Goal: Use online tool/utility: Use online tool/utility

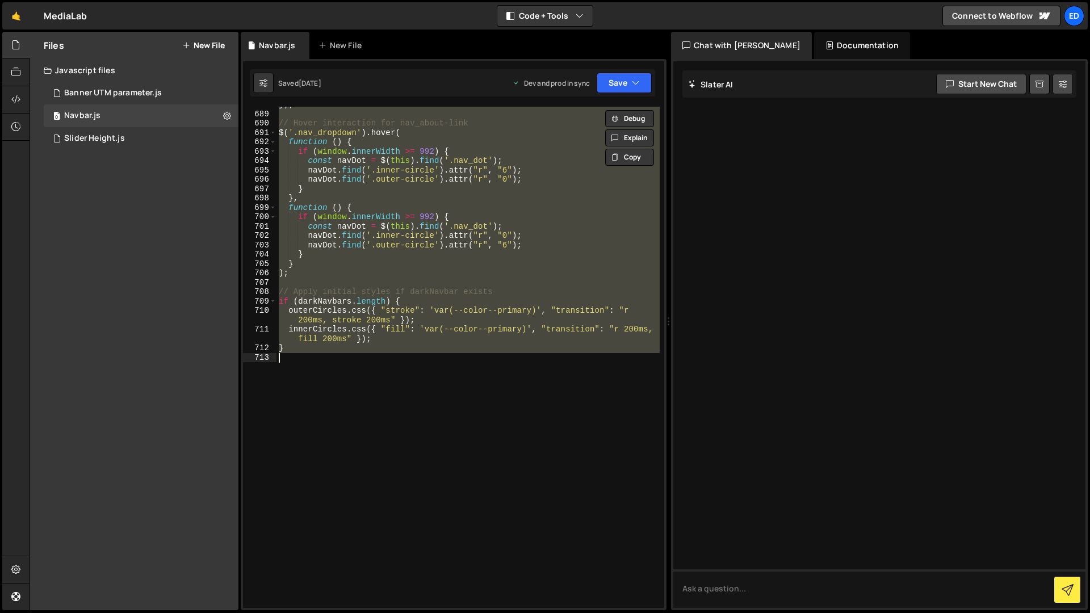
scroll to position [7109, 0]
click at [409, 366] on div "}) ; // Hover interaction for nav_about-link $ ( '.nav_dropdown' ) . hover ( fu…" at bounding box center [468, 357] width 383 height 501
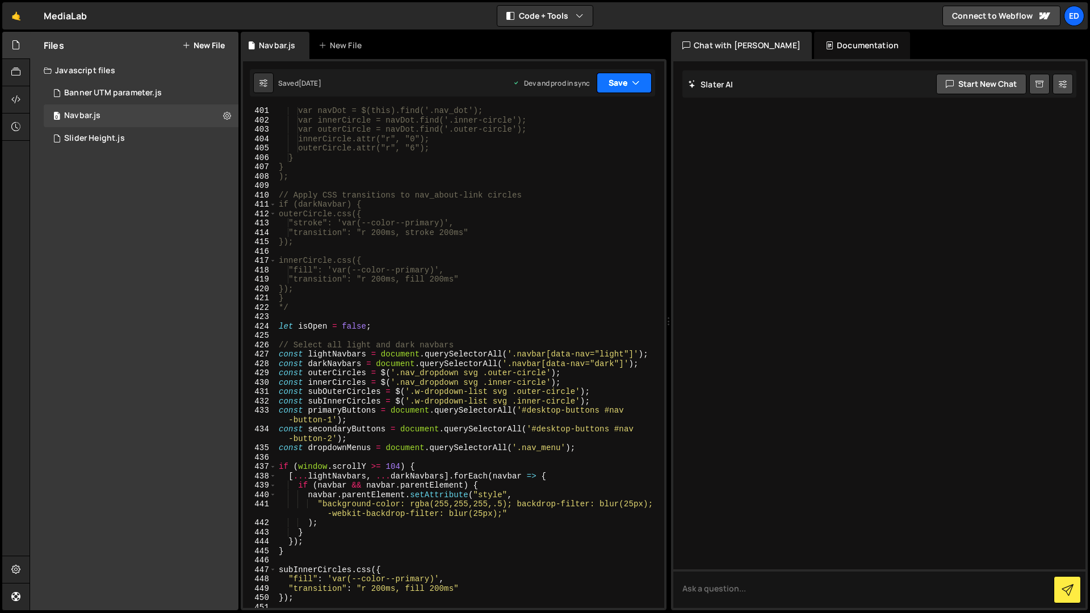
scroll to position [4020, 0]
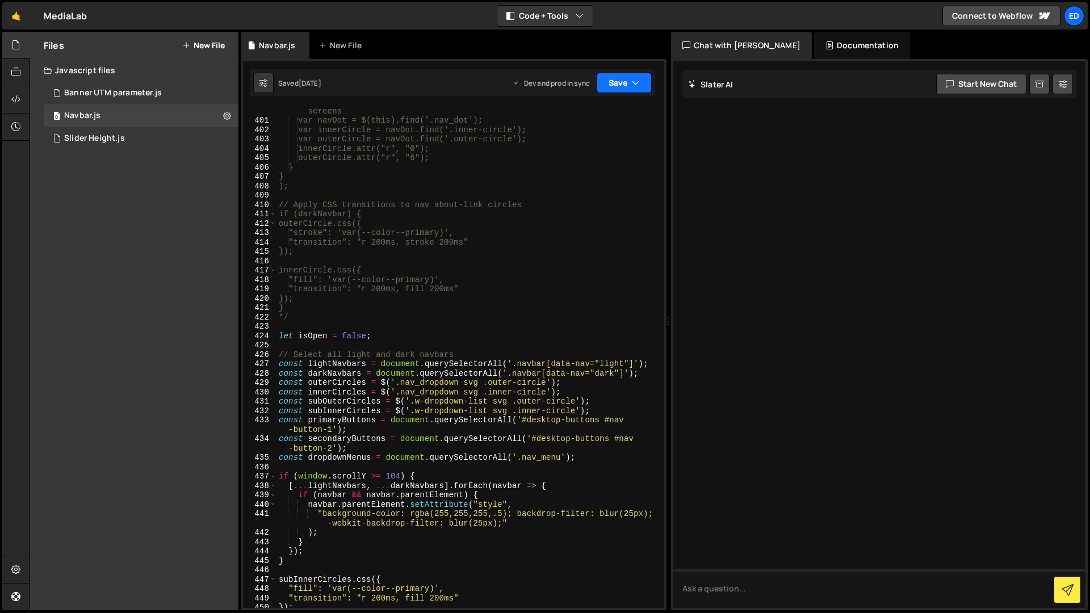
click at [641, 83] on button "Save" at bounding box center [624, 83] width 55 height 20
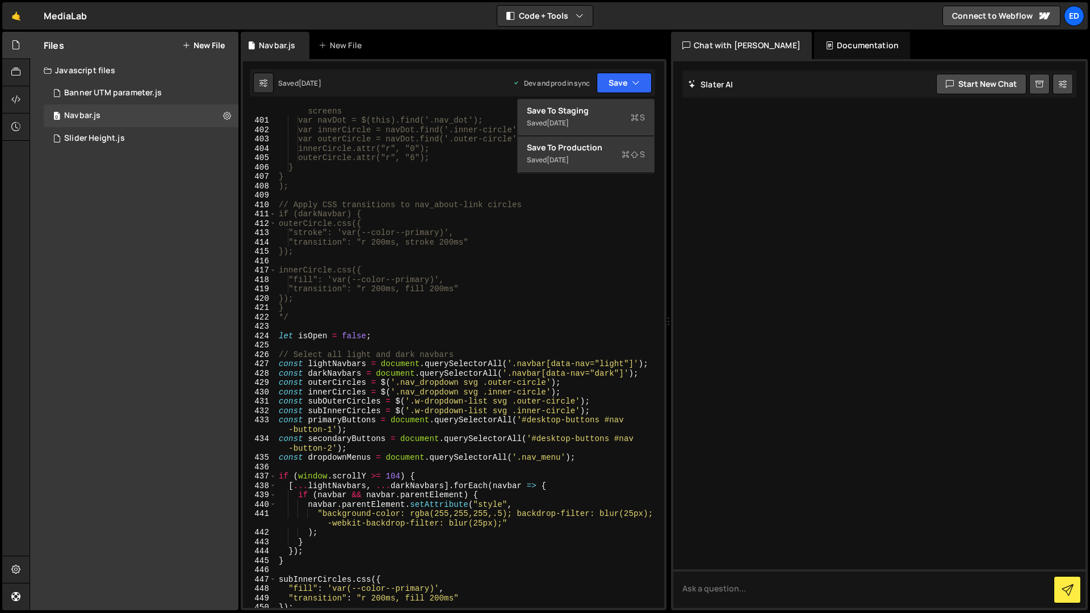
type textarea "// Apply CSS transitions to nav_about-link circles"
click at [637, 209] on div "if (window.innerWidth >= 992) { // Only apply hover effects on desktop screens …" at bounding box center [468, 362] width 383 height 530
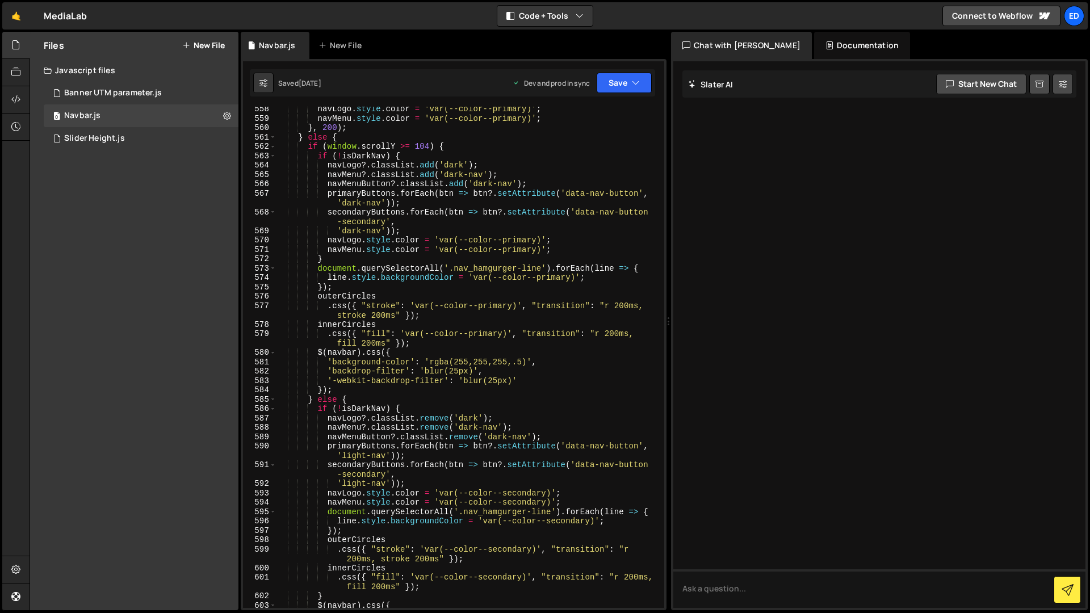
scroll to position [5687, 0]
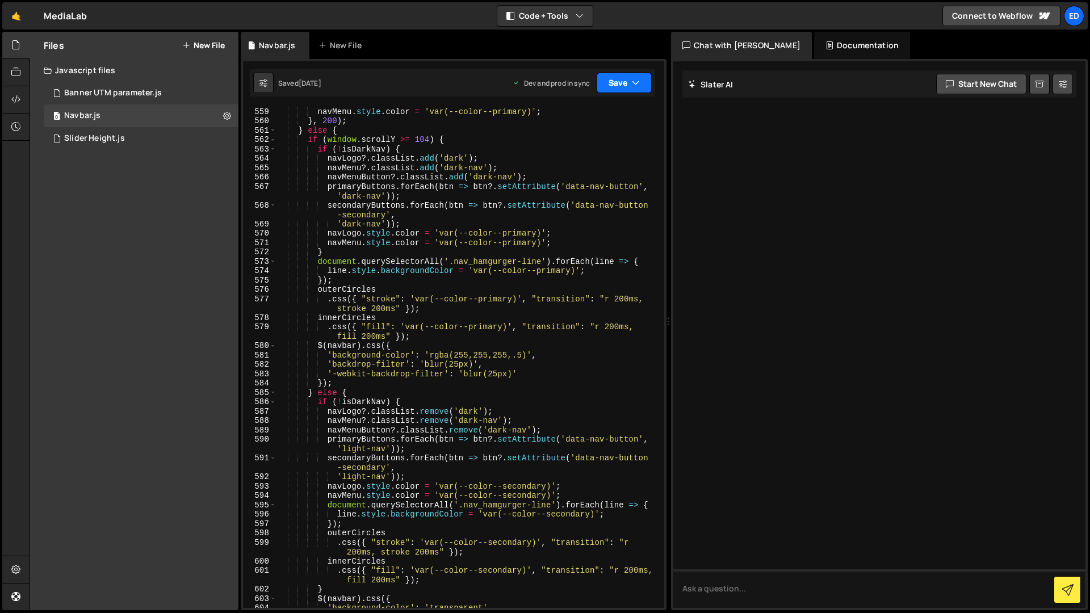
click at [641, 86] on button "Save" at bounding box center [624, 83] width 55 height 20
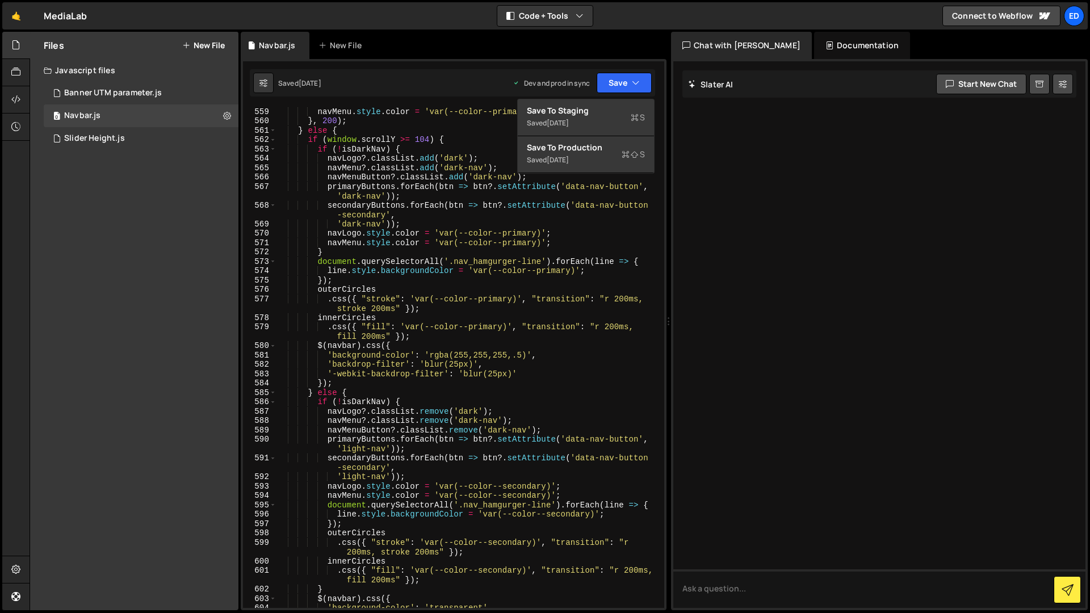
click at [715, 131] on div at bounding box center [879, 334] width 412 height 547
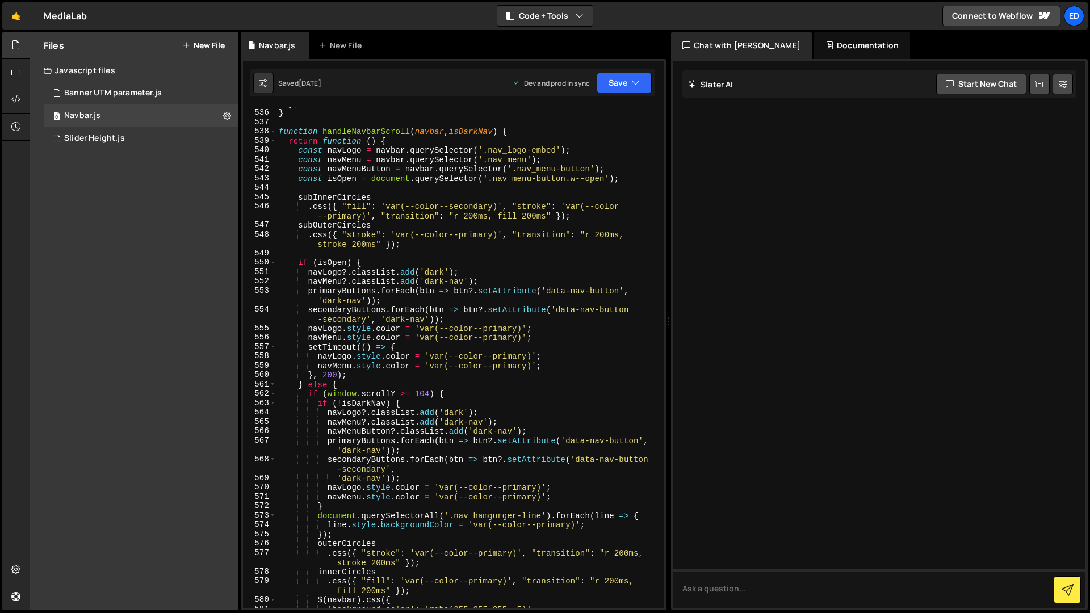
scroll to position [5437, 0]
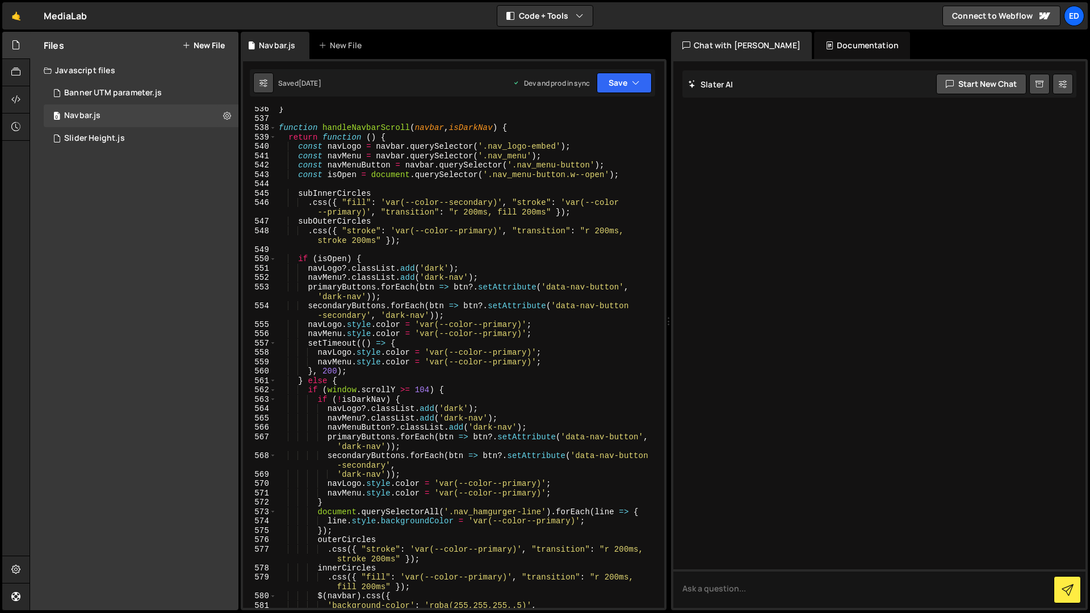
click at [263, 79] on icon at bounding box center [264, 82] width 8 height 11
select select "editor"
select select "ace/theme/monokai"
type input "14"
checkbox input "true"
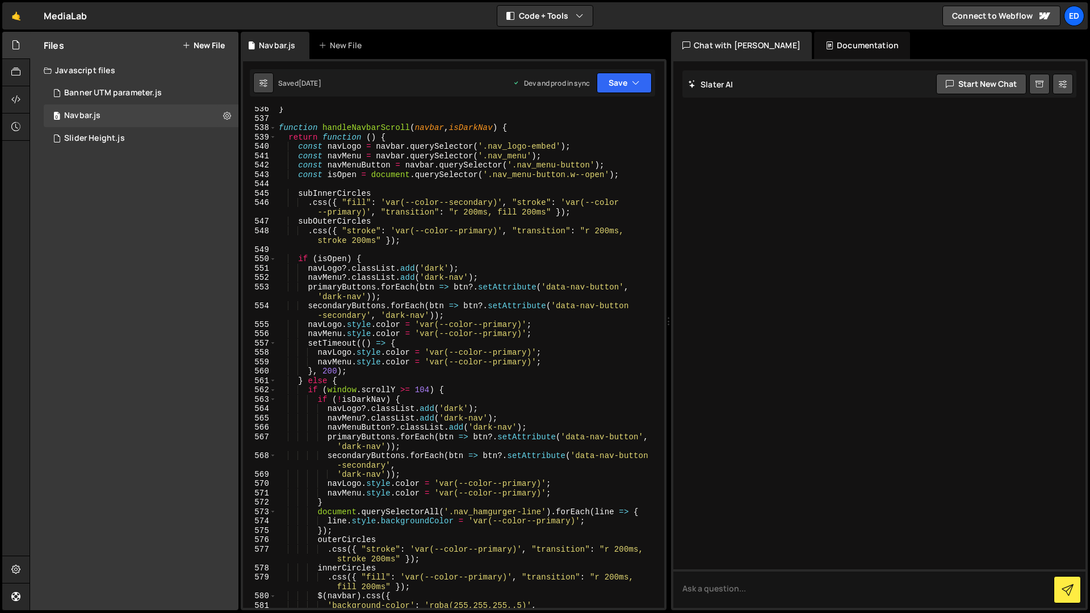
checkbox input "true"
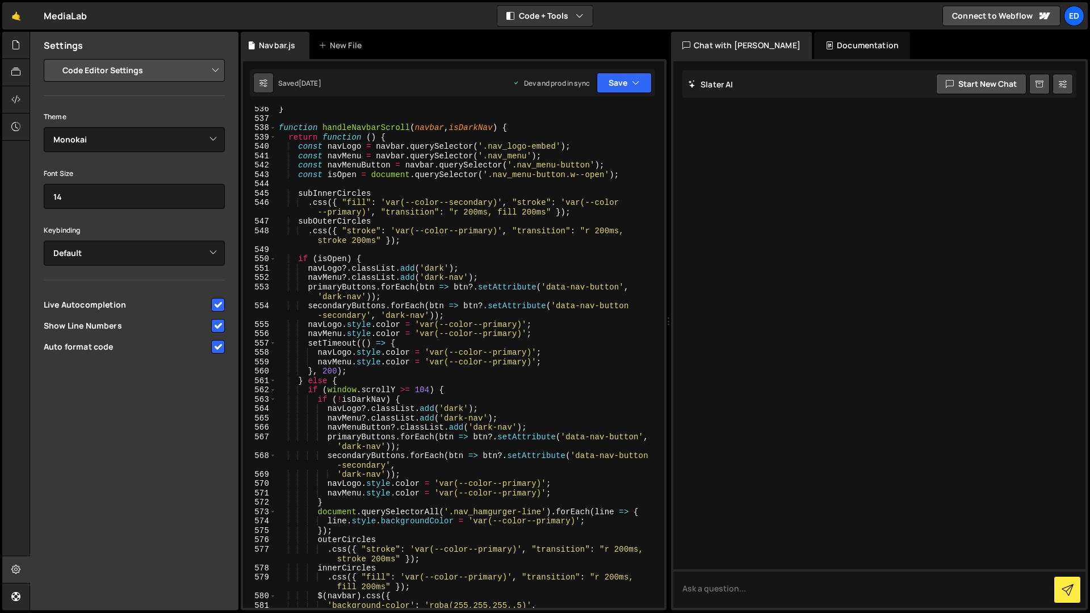
click at [265, 86] on icon at bounding box center [264, 82] width 8 height 11
click at [257, 78] on button at bounding box center [263, 83] width 20 height 20
click at [256, 81] on button at bounding box center [263, 83] width 20 height 20
click at [321, 87] on div "[DATE]" at bounding box center [310, 83] width 23 height 10
click at [341, 149] on div "} function handleNavbarScroll ( navbar , isDarkNav ) { return function ( ) { co…" at bounding box center [468, 364] width 383 height 520
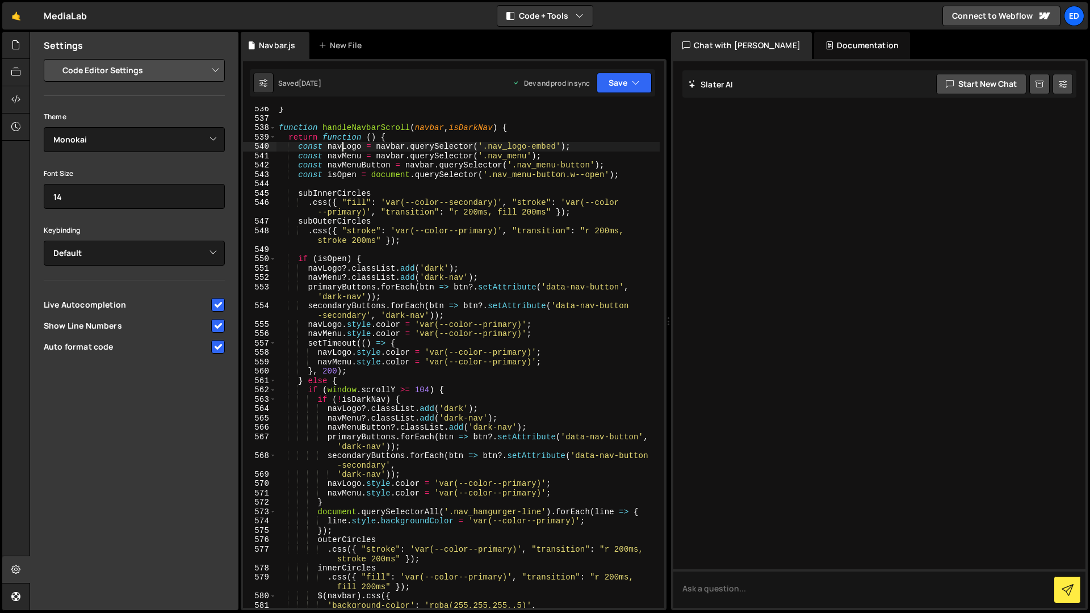
click at [217, 69] on select "Project Settings Code Editor Settings Chat Settings" at bounding box center [136, 70] width 166 height 25
click at [268, 82] on button at bounding box center [263, 83] width 20 height 20
click at [266, 83] on icon at bounding box center [264, 82] width 8 height 11
click at [9, 43] on div at bounding box center [16, 45] width 28 height 27
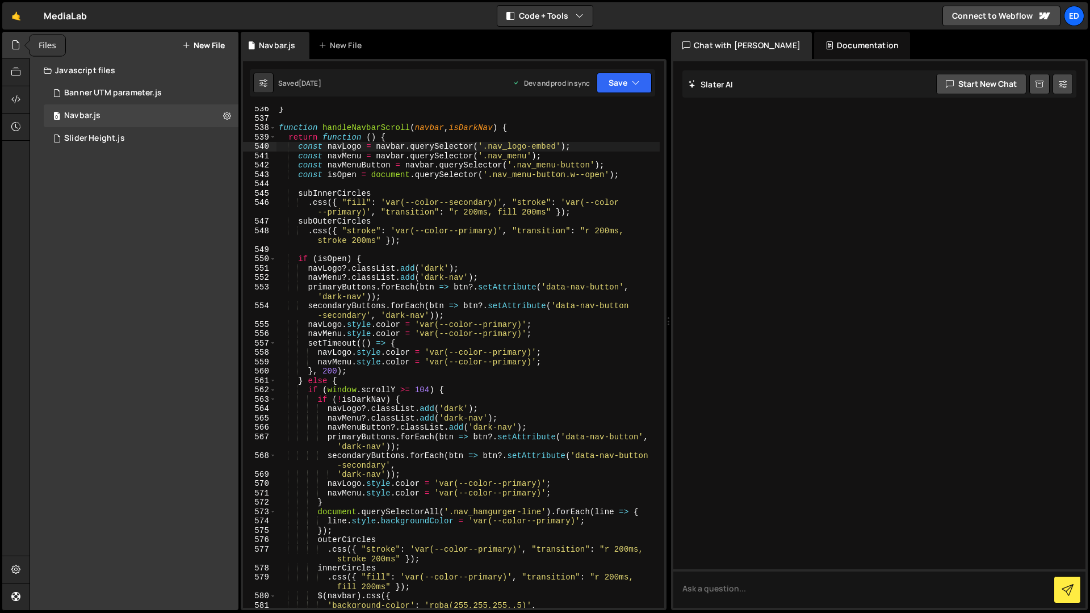
click at [11, 47] on div at bounding box center [16, 45] width 28 height 27
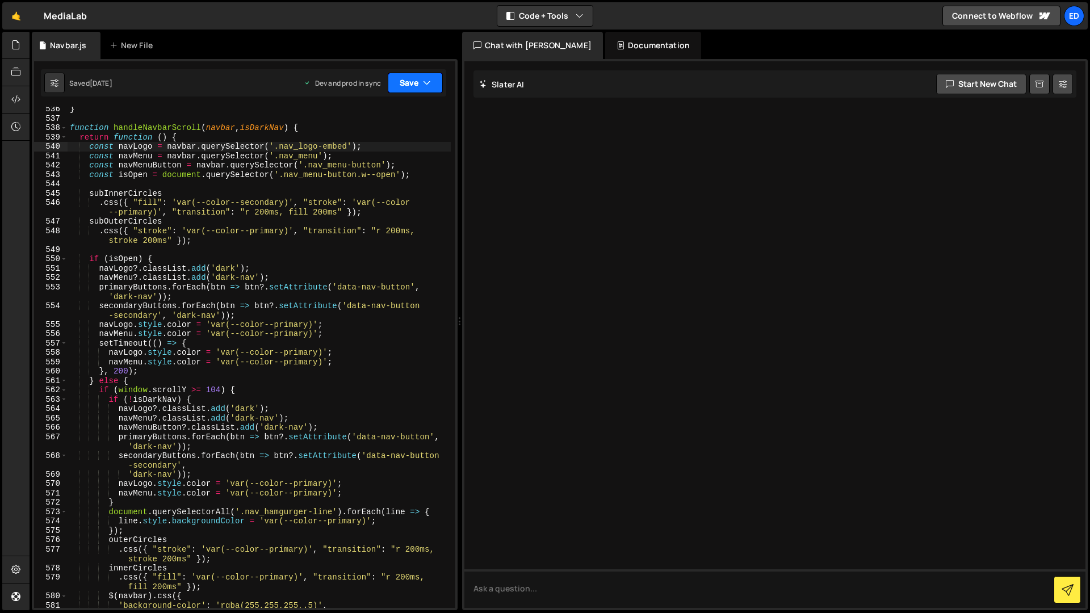
click at [429, 83] on icon "button" at bounding box center [427, 82] width 8 height 11
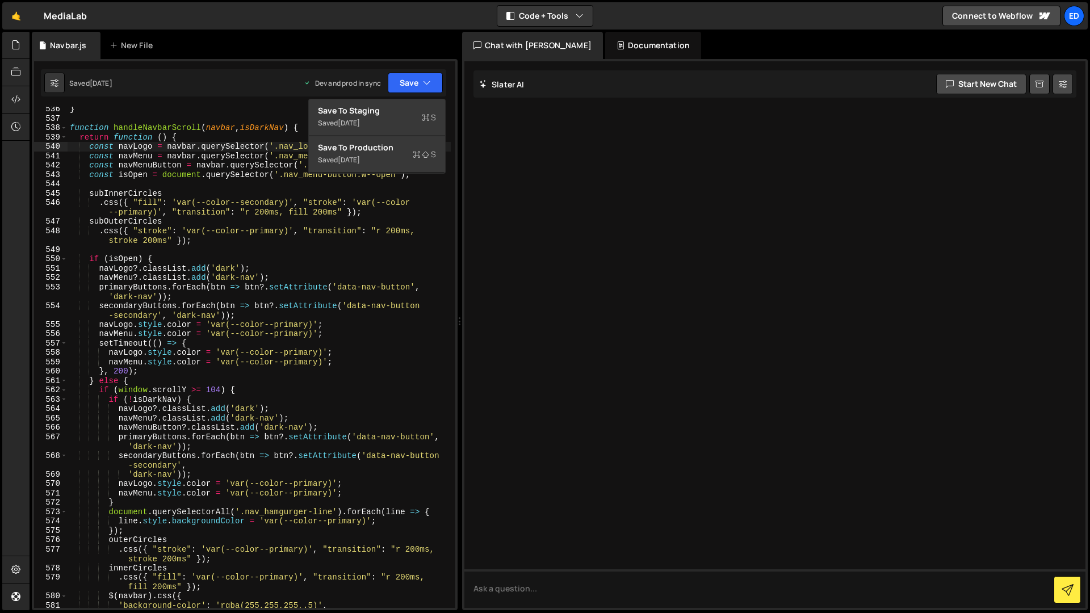
type textarea "subOuterCircles"
click at [246, 224] on div "} function handleNavbarScroll ( navbar , isDarkNav ) { return function ( ) { co…" at bounding box center [259, 364] width 383 height 520
